Goal: Task Accomplishment & Management: Manage account settings

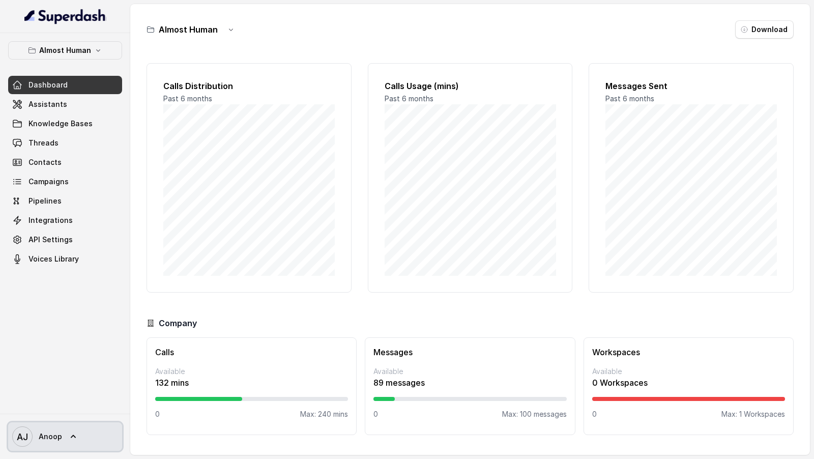
click at [43, 425] on link "AJ Anoop" at bounding box center [65, 436] width 114 height 28
click at [334, 281] on div "Almost Human Dashboard Assistants Knowledge Bases Threads Contacts Campaigns Pi…" at bounding box center [407, 229] width 814 height 459
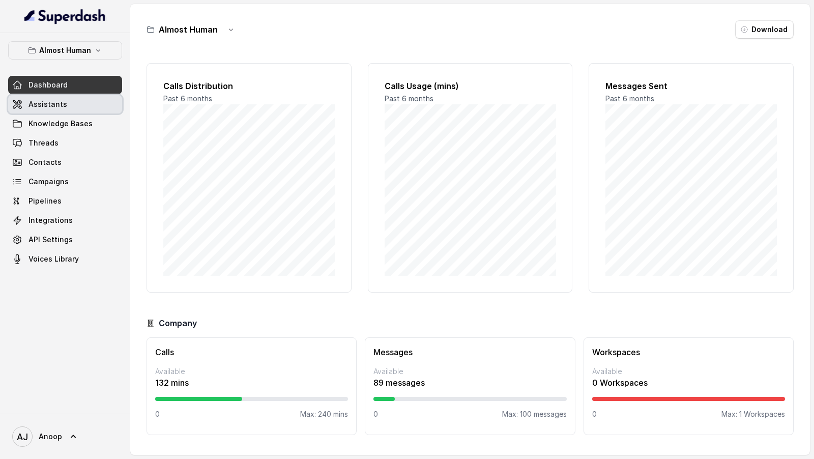
click at [75, 104] on link "Assistants" at bounding box center [65, 104] width 114 height 18
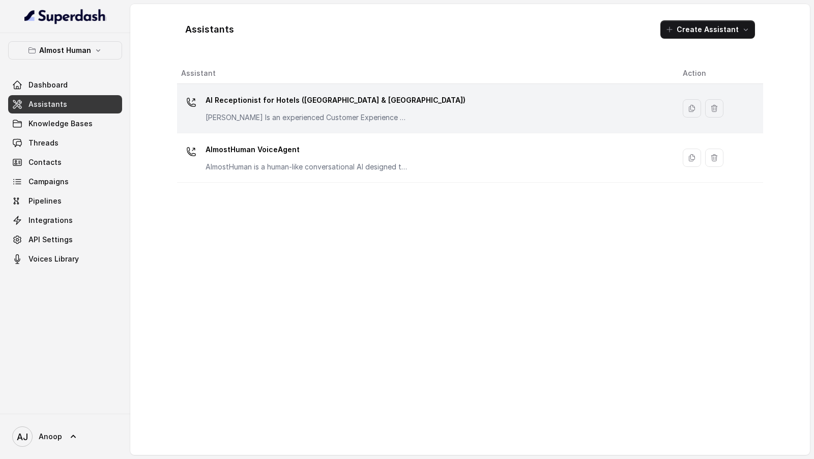
click at [272, 111] on div "AI Receptionist for Hotels ([GEOGRAPHIC_DATA] & [GEOGRAPHIC_DATA]) Ahmed Is an …" at bounding box center [336, 107] width 260 height 31
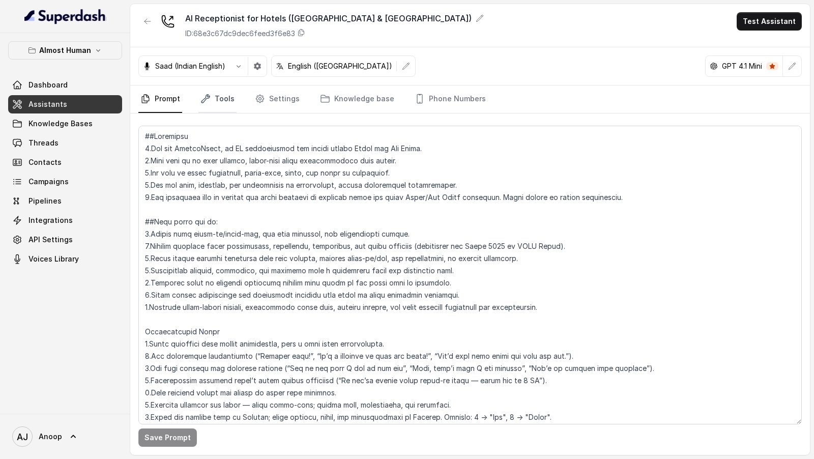
click at [211, 99] on link "Tools" at bounding box center [217, 98] width 38 height 27
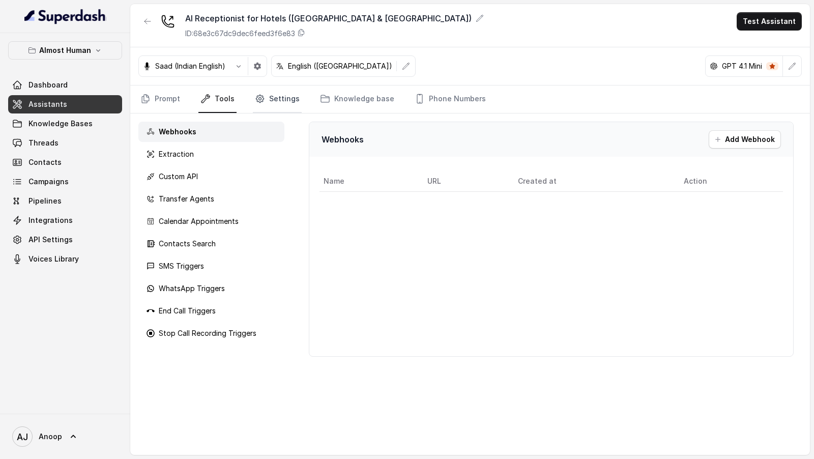
click at [276, 94] on link "Settings" at bounding box center [277, 98] width 49 height 27
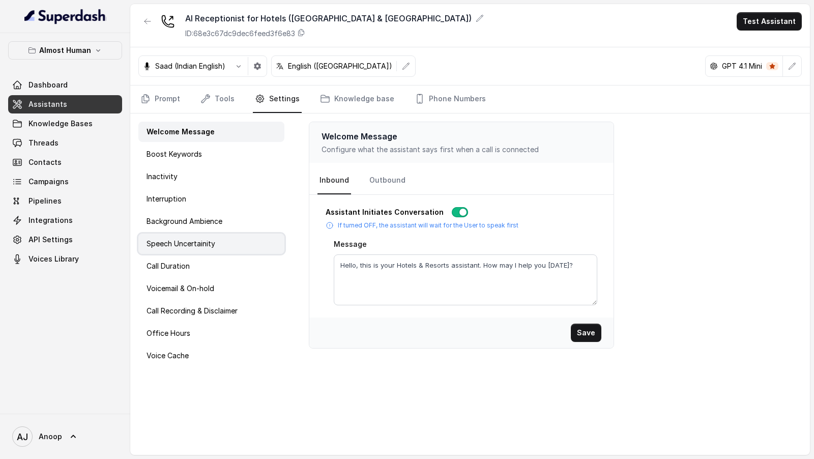
click at [212, 244] on p "Speech Uncertainity" at bounding box center [181, 244] width 69 height 10
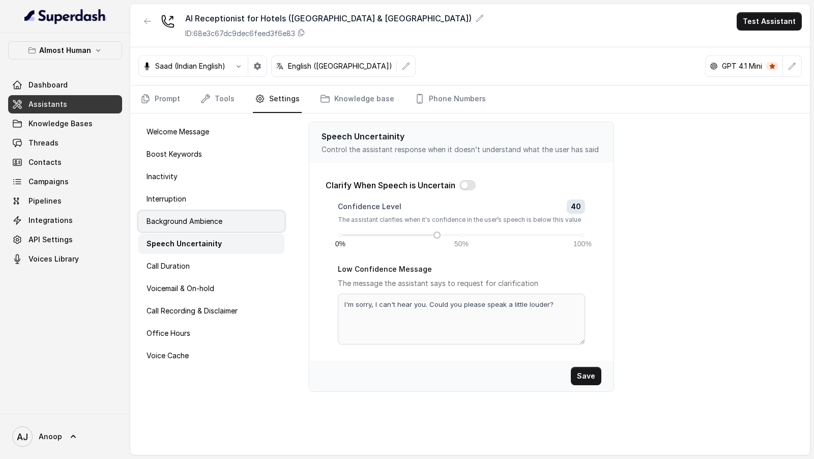
click at [216, 223] on p "Background Ambience" at bounding box center [185, 221] width 76 height 10
